Goal: Task Accomplishment & Management: Use online tool/utility

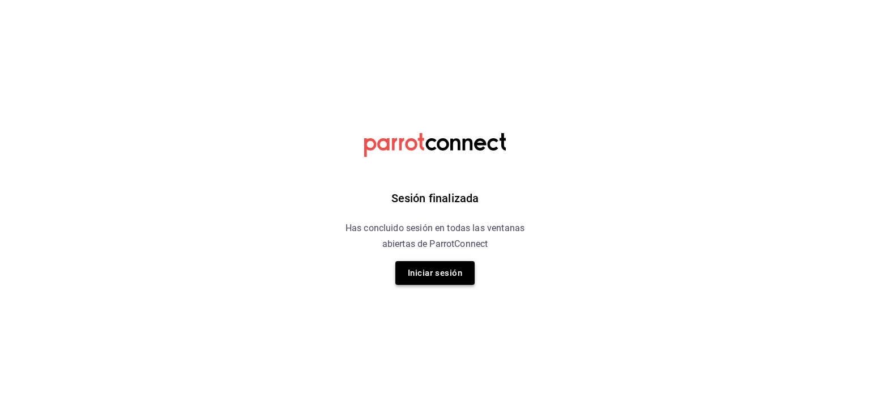
click at [443, 271] on button "Iniciar sesión" at bounding box center [435, 273] width 79 height 24
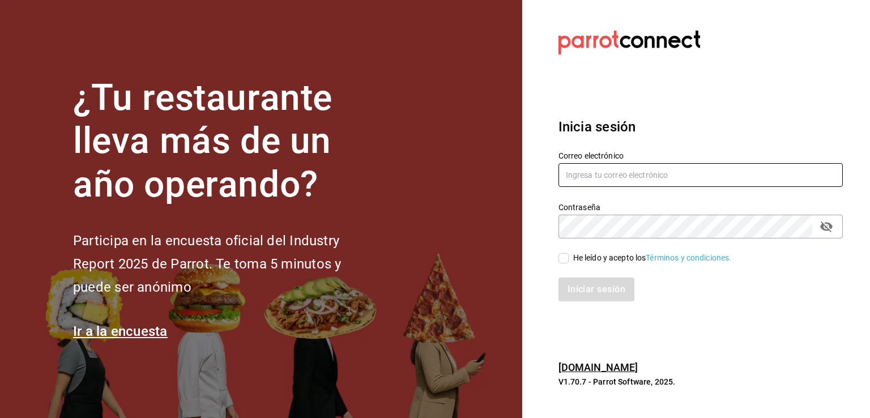
click at [635, 178] on input "text" at bounding box center [701, 175] width 284 height 24
type input "[EMAIL_ADDRESS][DOMAIN_NAME]"
click at [562, 253] on input "He leído y acepto los Términos y condiciones." at bounding box center [564, 258] width 10 height 10
checkbox input "true"
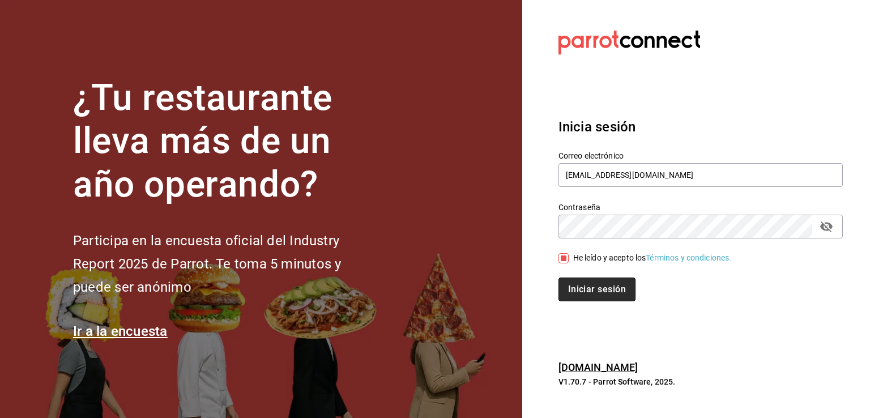
click at [583, 298] on button "Iniciar sesión" at bounding box center [597, 290] width 77 height 24
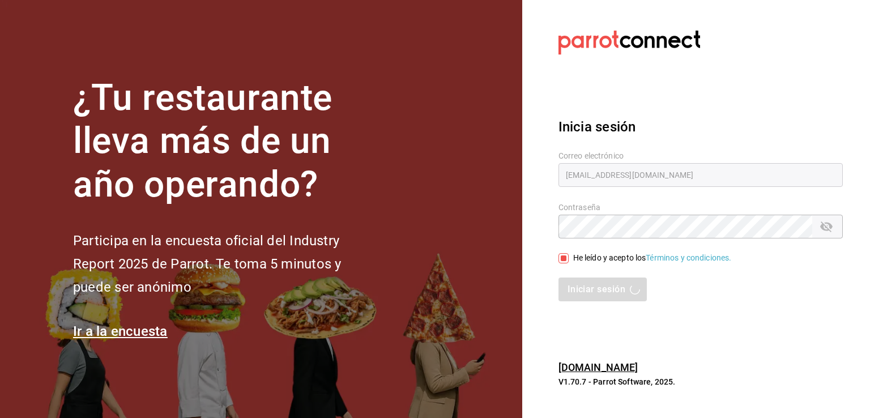
click at [614, 289] on div "Iniciar sesión" at bounding box center [701, 290] width 284 height 24
click at [614, 288] on div "Iniciar sesión" at bounding box center [701, 290] width 284 height 24
click at [624, 173] on input "text" at bounding box center [701, 175] width 284 height 24
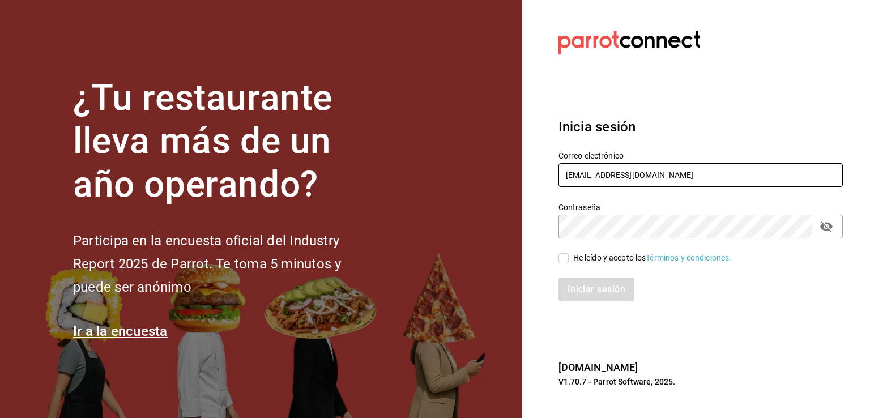
type input "[EMAIL_ADDRESS][DOMAIN_NAME]"
click at [829, 227] on icon "passwordField" at bounding box center [827, 227] width 14 height 14
click at [572, 258] on span "He leído y acepto los Términos y condiciones." at bounding box center [650, 258] width 163 height 12
click at [569, 258] on input "He leído y acepto los Términos y condiciones." at bounding box center [564, 258] width 10 height 10
checkbox input "true"
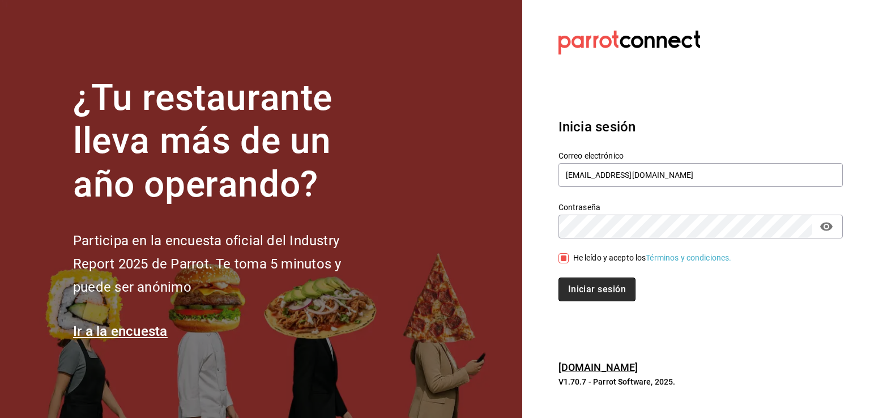
click at [604, 292] on button "Iniciar sesión" at bounding box center [597, 290] width 77 height 24
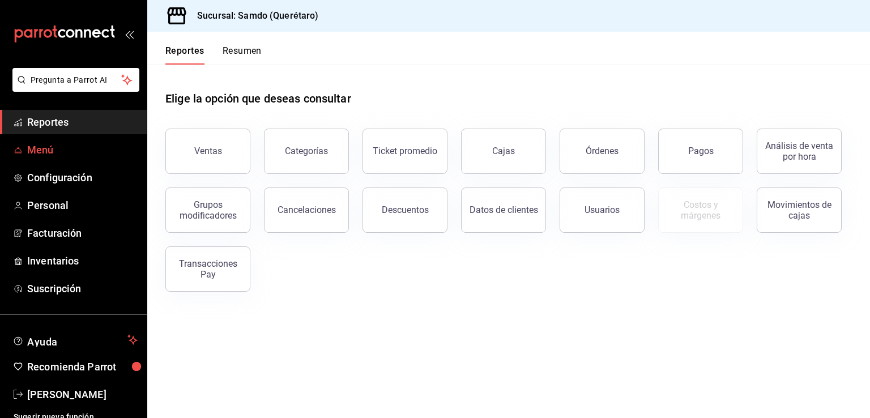
click at [43, 143] on span "Menú" at bounding box center [82, 149] width 111 height 15
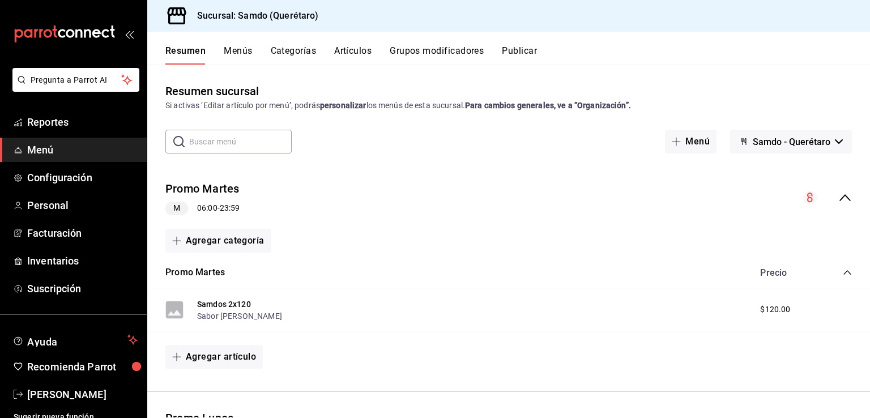
click at [846, 193] on div "Promo [DATE] M 06:00 - 23:59" at bounding box center [508, 198] width 723 height 53
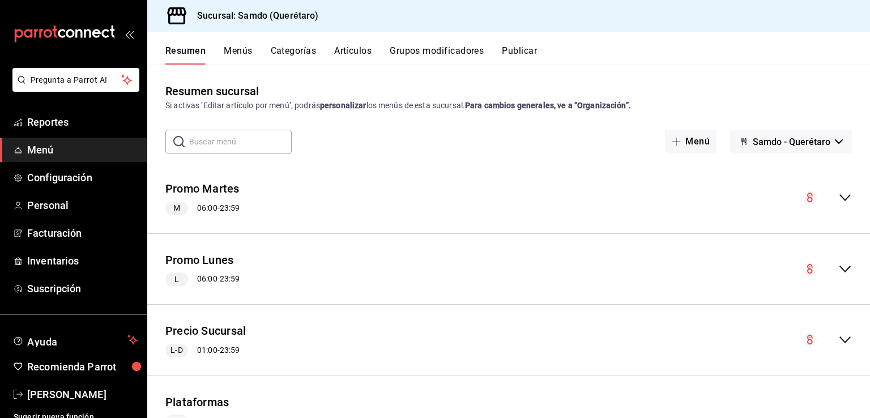
scroll to position [107, 0]
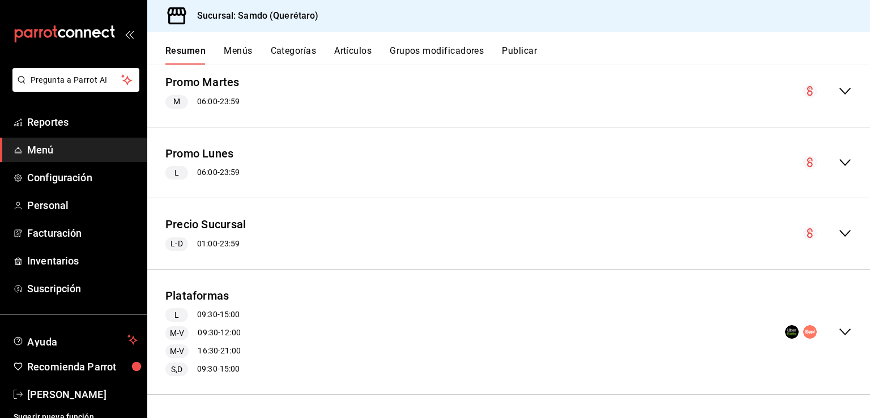
click at [839, 330] on icon "collapse-menu-row" at bounding box center [846, 332] width 14 height 14
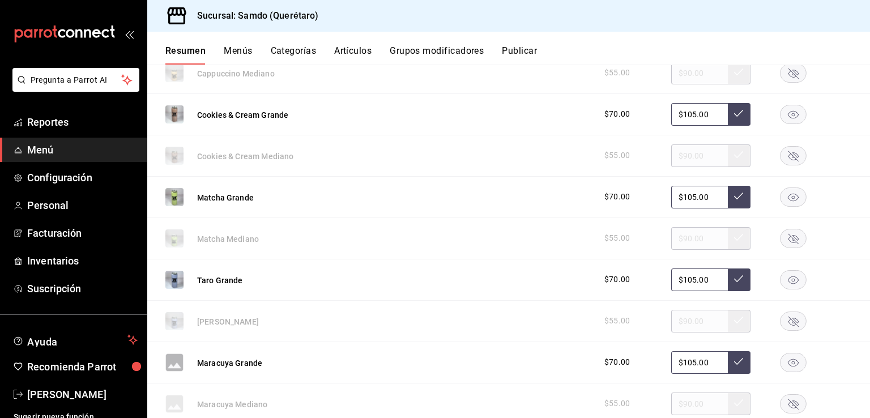
scroll to position [939, 0]
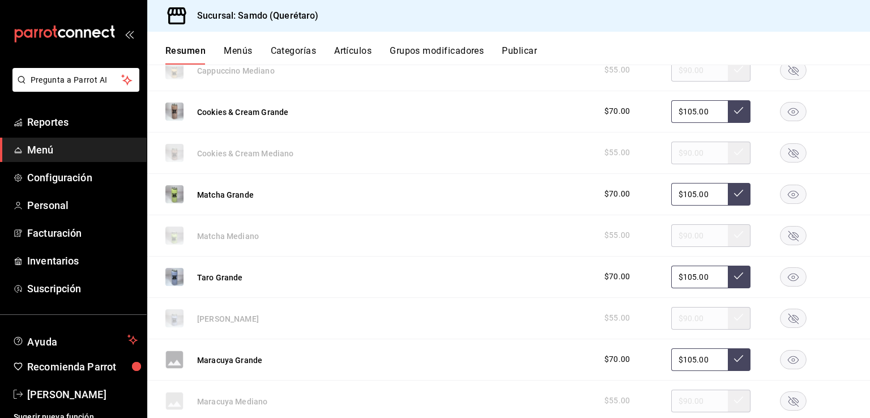
click at [787, 191] on rect "button" at bounding box center [794, 194] width 26 height 19
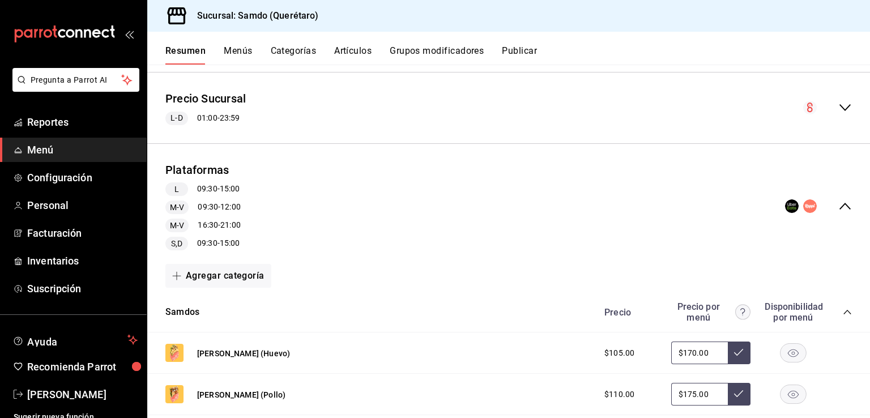
scroll to position [0, 0]
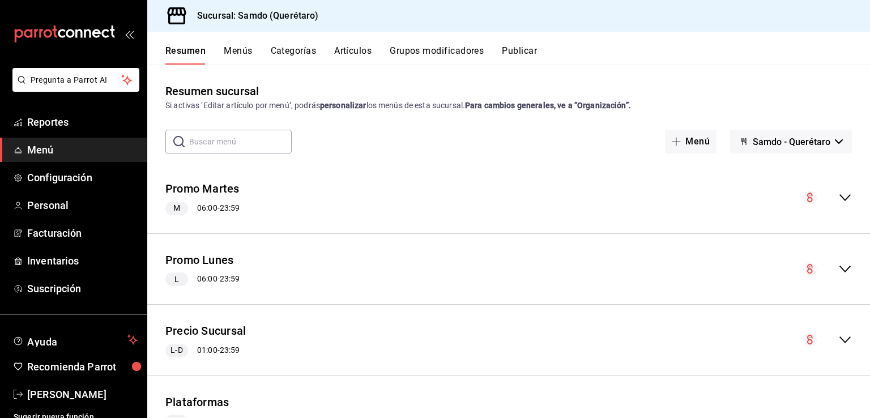
click at [523, 55] on button "Publicar" at bounding box center [519, 54] width 35 height 19
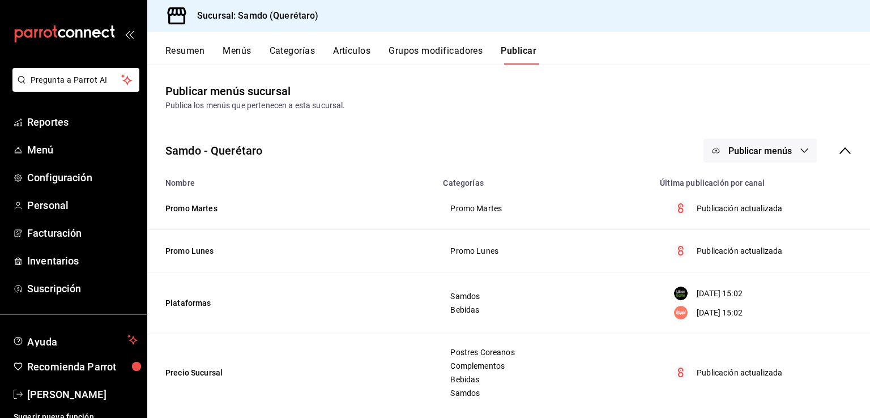
click at [776, 150] on span "Publicar menús" at bounding box center [760, 151] width 63 height 11
click at [753, 228] on li "Uber Eats" at bounding box center [752, 219] width 104 height 32
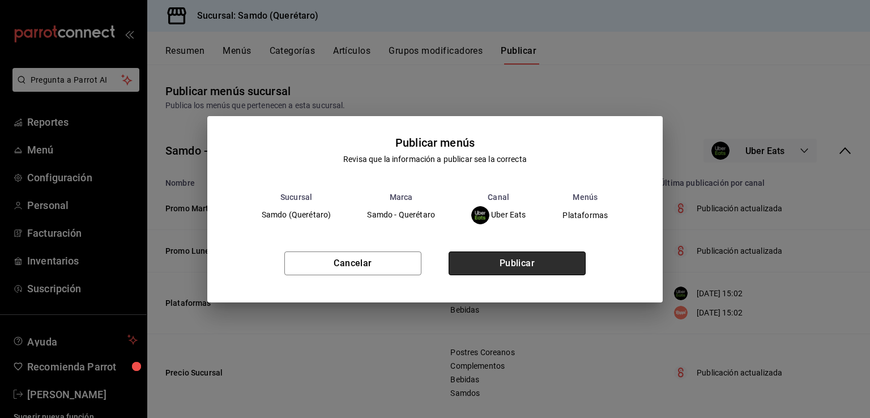
click at [516, 266] on button "Publicar" at bounding box center [517, 264] width 137 height 24
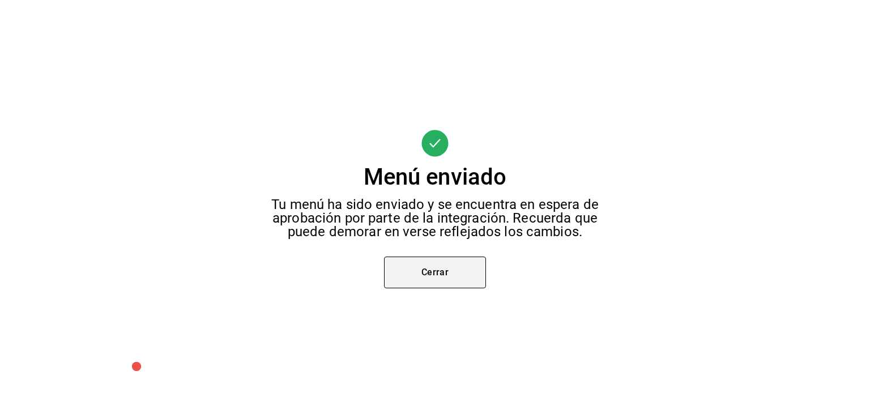
click at [466, 275] on button "Cerrar" at bounding box center [435, 273] width 102 height 32
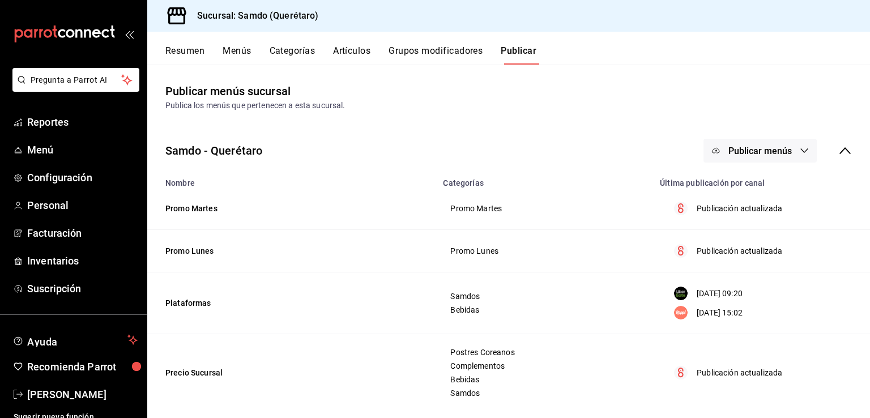
click at [744, 148] on span "Publicar menús" at bounding box center [760, 151] width 63 height 11
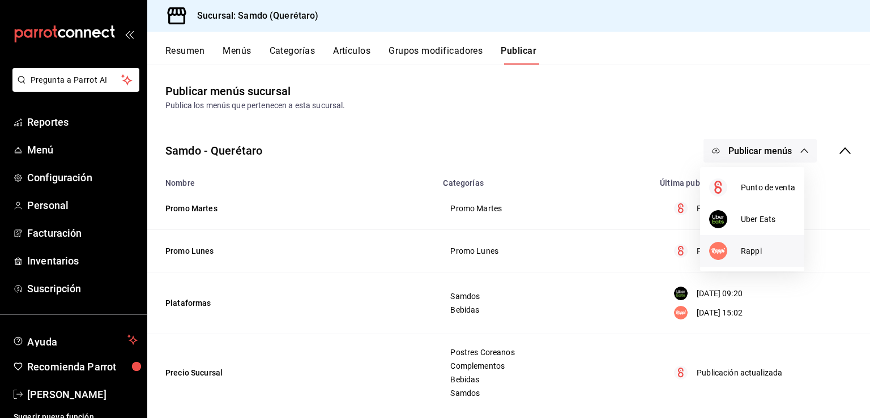
click at [734, 252] on div at bounding box center [726, 251] width 32 height 18
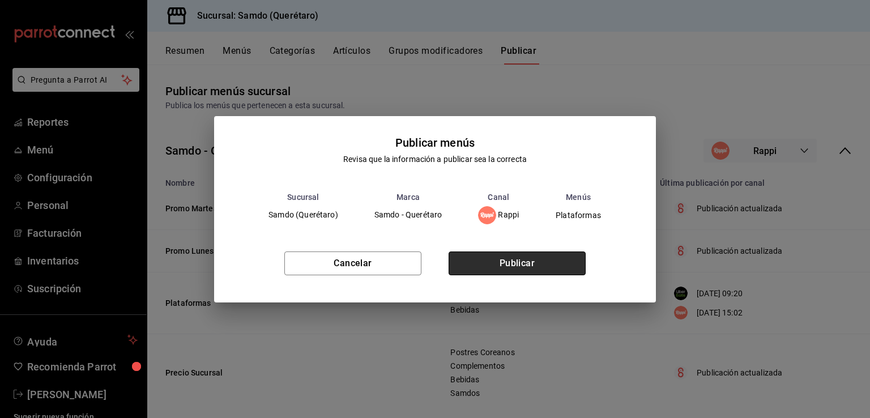
click at [525, 264] on button "Publicar" at bounding box center [517, 264] width 137 height 24
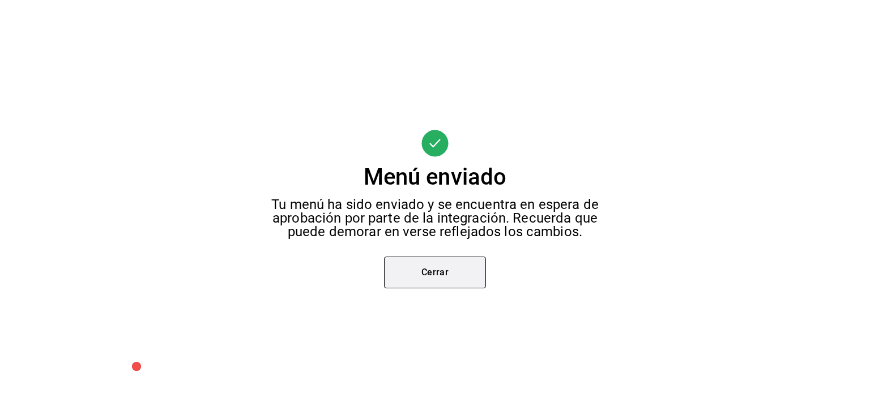
click at [451, 266] on button "Cerrar" at bounding box center [435, 273] width 102 height 32
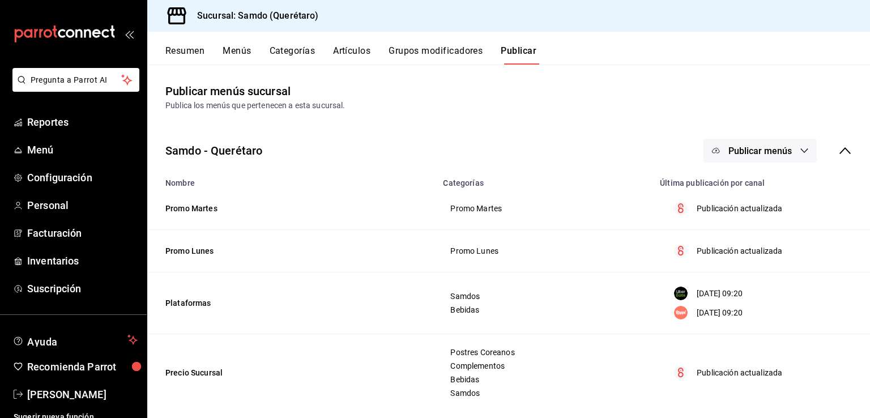
click at [179, 53] on button "Resumen" at bounding box center [184, 54] width 39 height 19
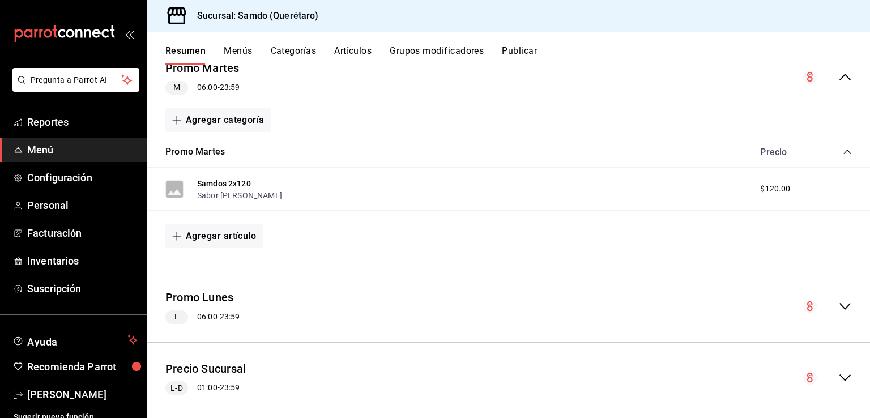
scroll to position [265, 0]
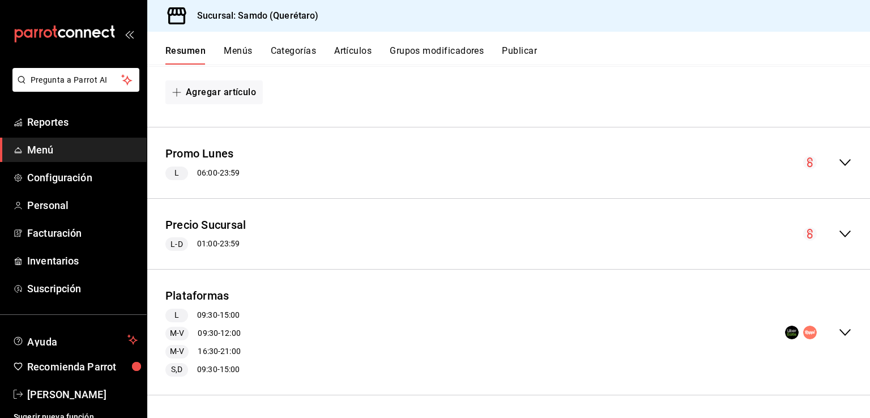
click at [843, 332] on div "Plataformas L 09:30 - 15:00 M-V 09:30 - 12:00 M-V 16:30 - 21:00 S,D 09:30 - 15:…" at bounding box center [508, 332] width 723 height 107
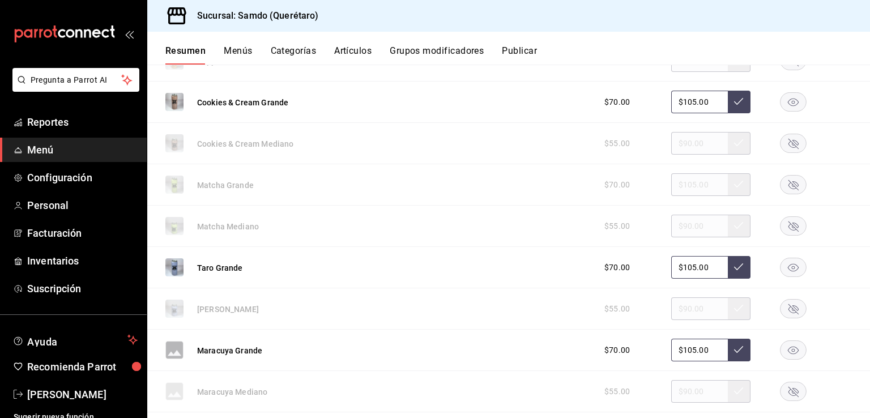
scroll to position [1099, 0]
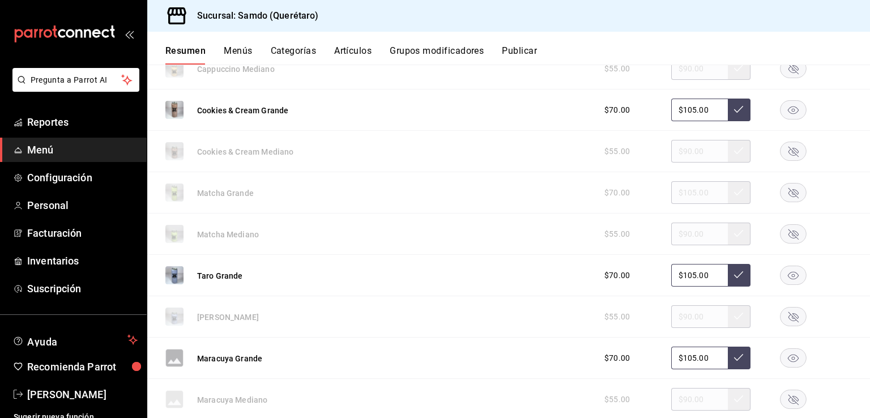
click at [787, 277] on icon "button" at bounding box center [793, 275] width 27 height 19
click at [520, 54] on button "Publicar" at bounding box center [519, 54] width 35 height 19
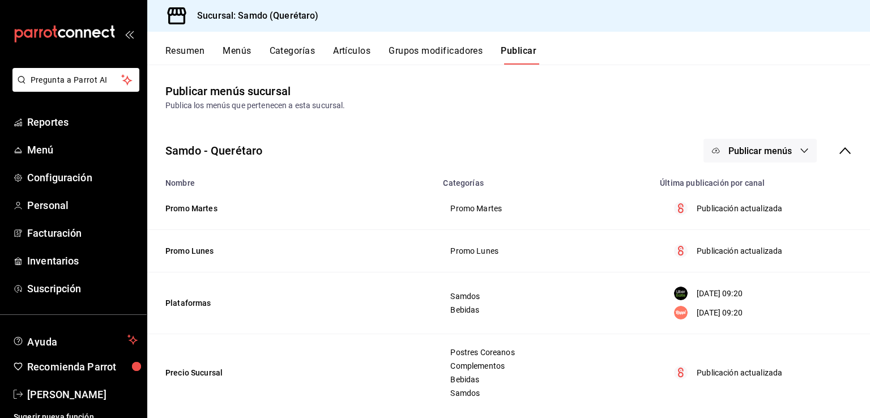
click at [741, 148] on span "Publicar menús" at bounding box center [760, 151] width 63 height 11
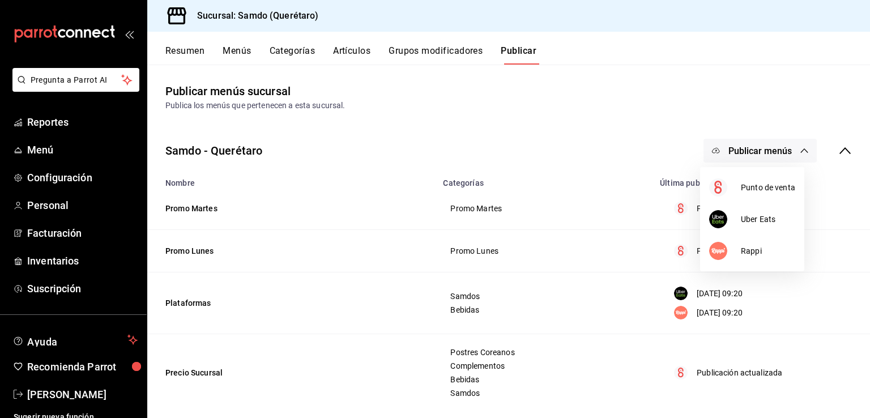
click at [660, 105] on div at bounding box center [435, 209] width 870 height 418
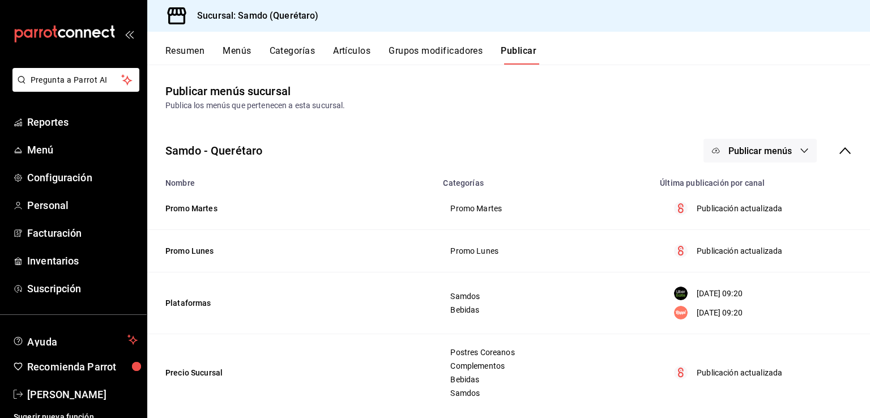
click at [169, 52] on button "Resumen" at bounding box center [184, 54] width 39 height 19
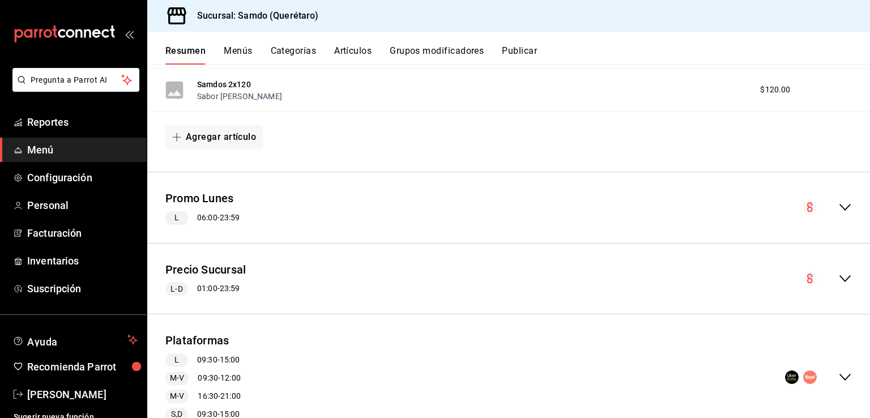
scroll to position [265, 0]
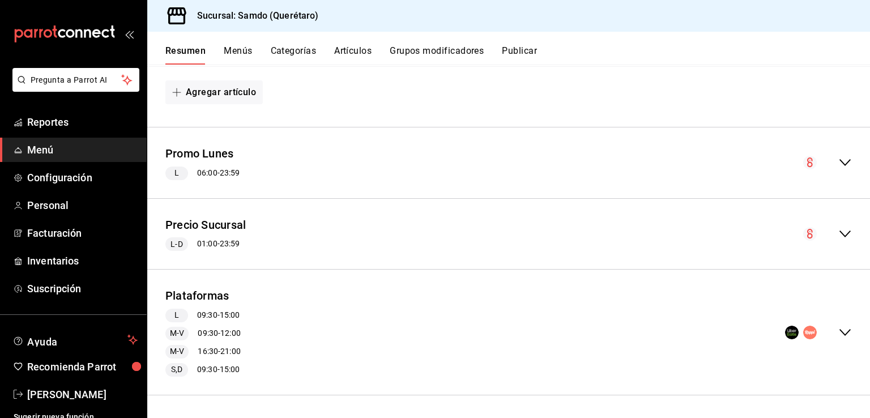
click at [838, 318] on div "Plataformas L 09:30 - 15:00 M-V 09:30 - 12:00 M-V 16:30 - 21:00 S,D 09:30 - 15:…" at bounding box center [508, 332] width 723 height 107
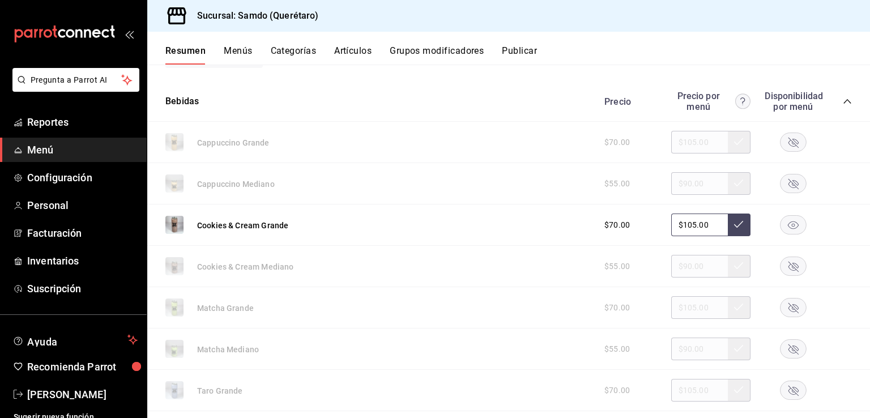
scroll to position [1154, 0]
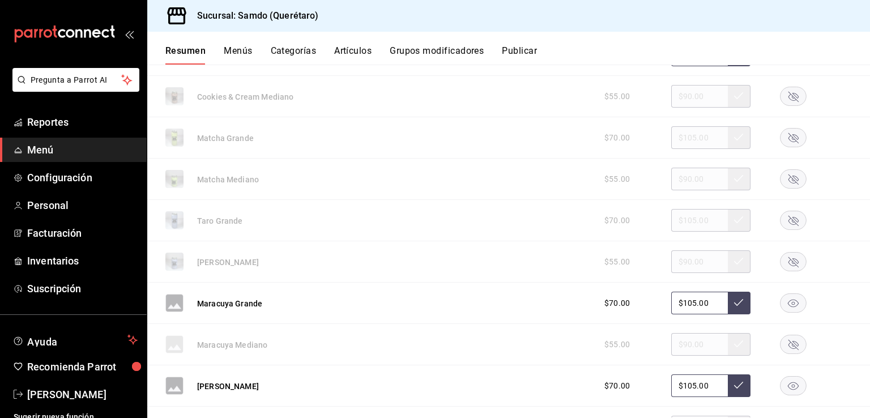
click at [789, 216] on rect "button" at bounding box center [794, 220] width 26 height 19
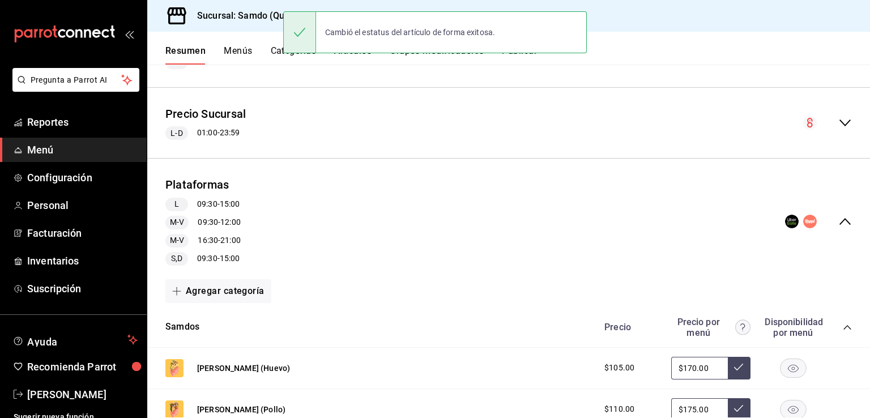
scroll to position [0, 0]
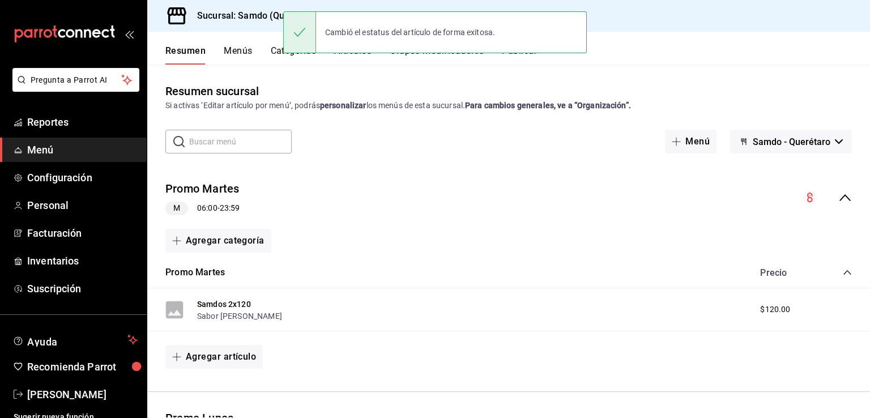
click at [721, 69] on div "Resumen sucursal Si activas ‘Editar artículo por menú’, podrás personalizar los…" at bounding box center [508, 241] width 723 height 353
